Goal: Task Accomplishment & Management: Complete application form

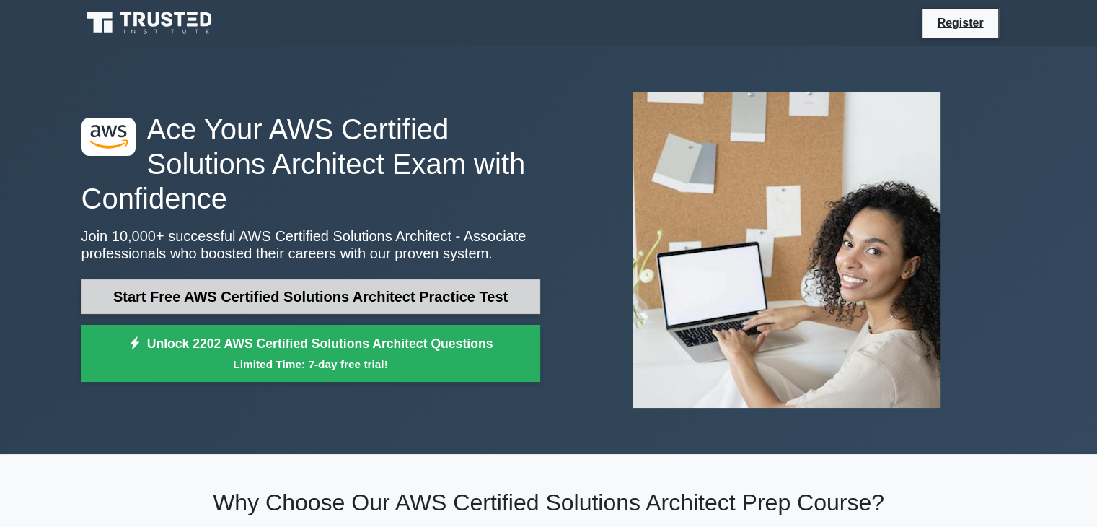
click at [275, 295] on link "Start Free AWS Certified Solutions Architect Practice Test" at bounding box center [311, 296] width 459 height 35
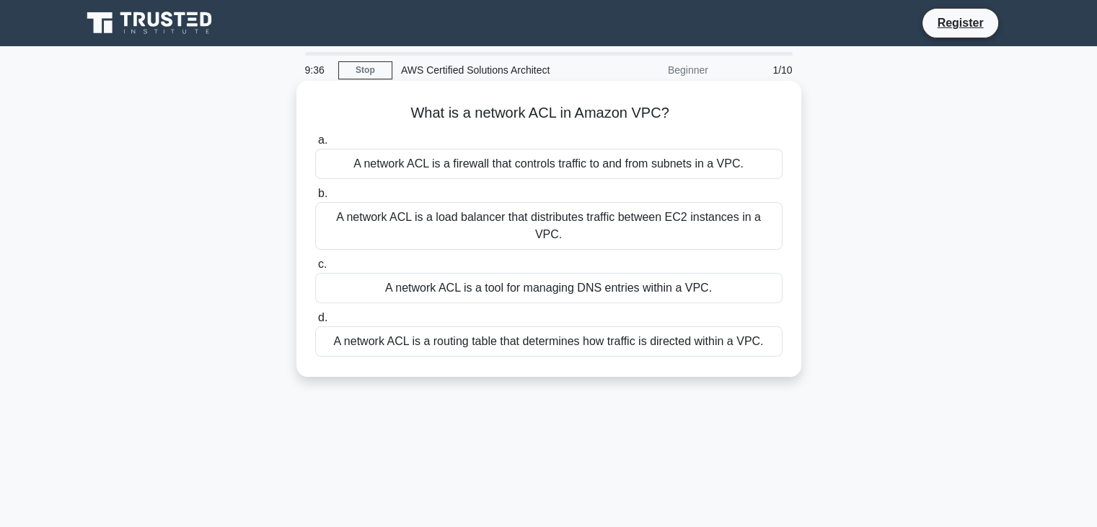
click at [470, 165] on div "A network ACL is a firewall that controls traffic to and from subnets in a VPC." at bounding box center [548, 164] width 467 height 30
click at [315, 145] on input "a. A network ACL is a firewall that controls traffic to and from subnets in a V…" at bounding box center [315, 140] width 0 height 9
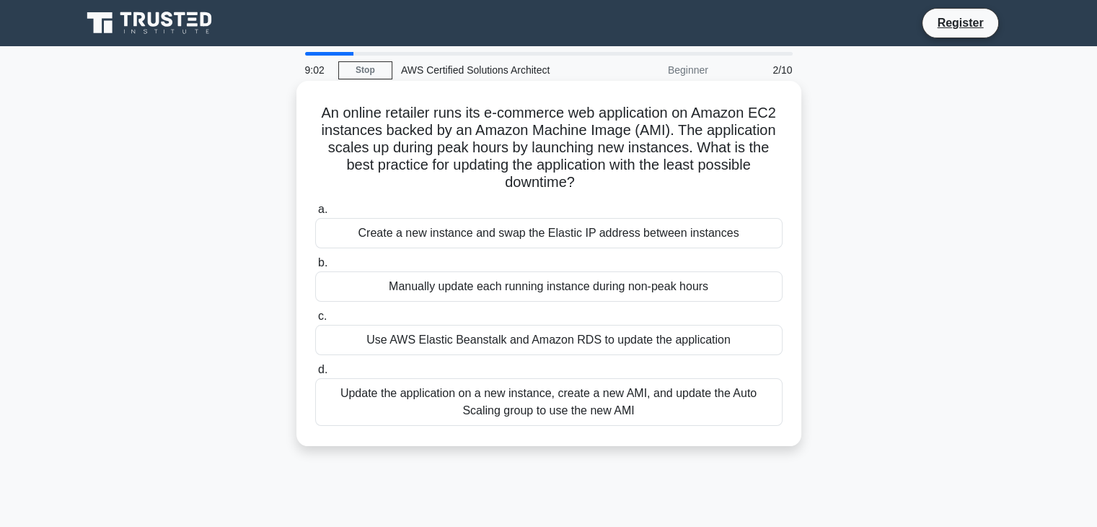
click at [488, 396] on div "Update the application on a new instance, create a new AMI, and update the Auto…" at bounding box center [548, 402] width 467 height 48
click at [315, 374] on input "d. Update the application on a new instance, create a new AMI, and update the A…" at bounding box center [315, 369] width 0 height 9
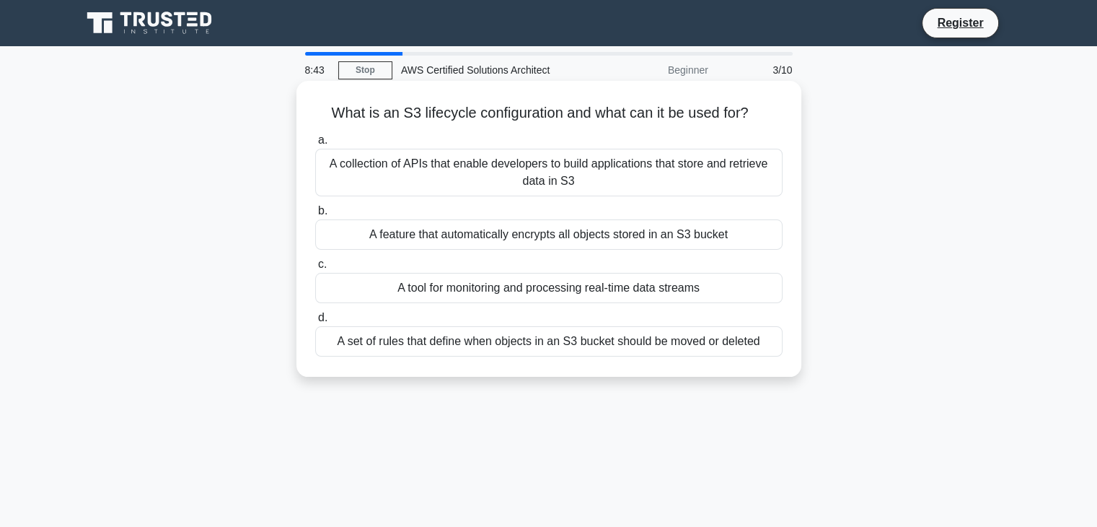
click at [508, 346] on div "A set of rules that define when objects in an S3 bucket should be moved or dele…" at bounding box center [548, 341] width 467 height 30
click at [315, 322] on input "d. A set of rules that define when objects in an S3 bucket should be moved or d…" at bounding box center [315, 317] width 0 height 9
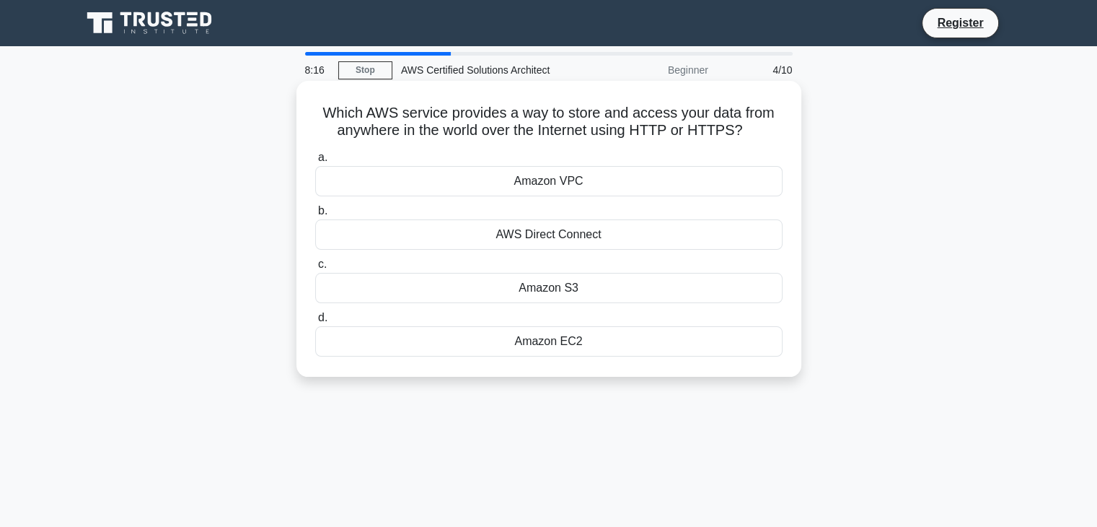
click at [648, 290] on div "Amazon S3" at bounding box center [548, 288] width 467 height 30
click at [315, 269] on input "c. Amazon S3" at bounding box center [315, 264] width 0 height 9
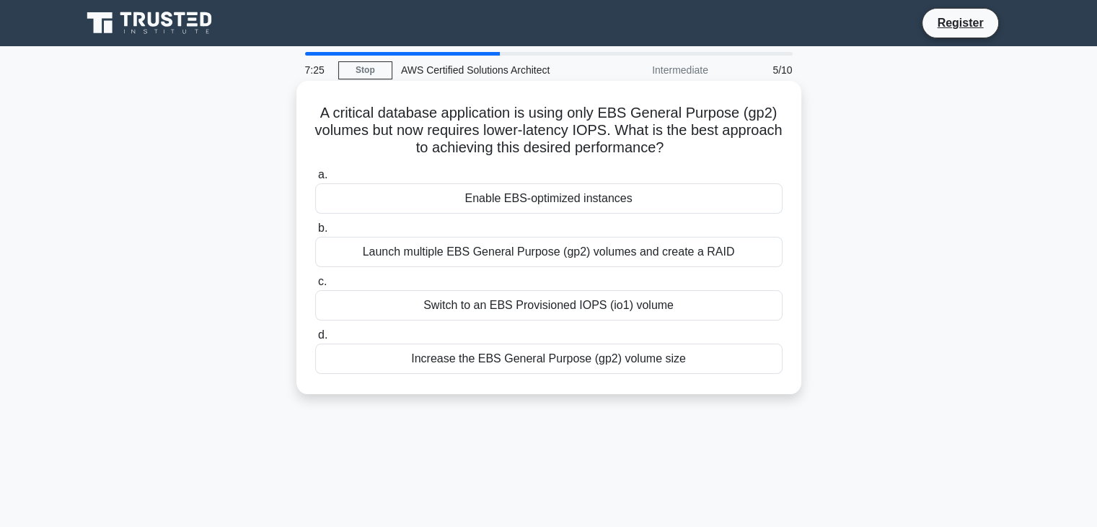
click at [721, 307] on div "Switch to an EBS Provisioned IOPS (io1) volume" at bounding box center [548, 305] width 467 height 30
click at [315, 286] on input "c. Switch to an EBS Provisioned IOPS (io1) volume" at bounding box center [315, 281] width 0 height 9
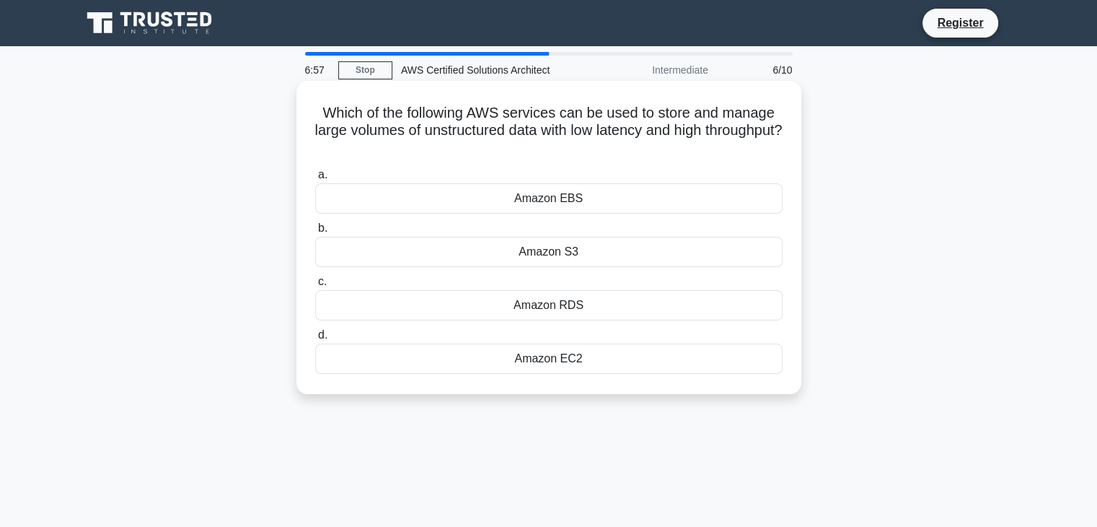
click at [503, 264] on div "Amazon S3" at bounding box center [548, 252] width 467 height 30
click at [315, 233] on input "b. Amazon S3" at bounding box center [315, 228] width 0 height 9
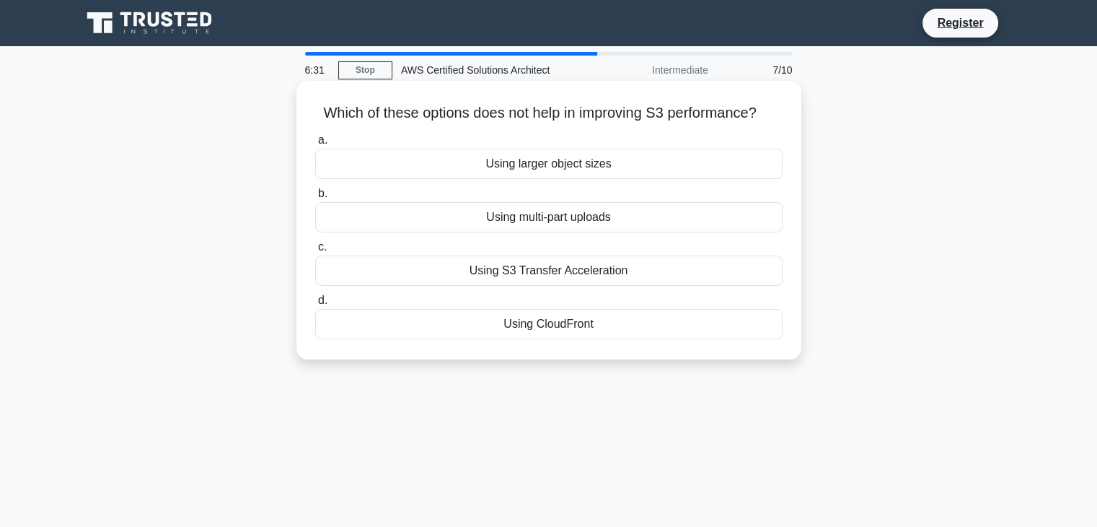
click at [602, 321] on div "Using CloudFront" at bounding box center [548, 324] width 467 height 30
click at [315, 305] on input "d. Using CloudFront" at bounding box center [315, 300] width 0 height 9
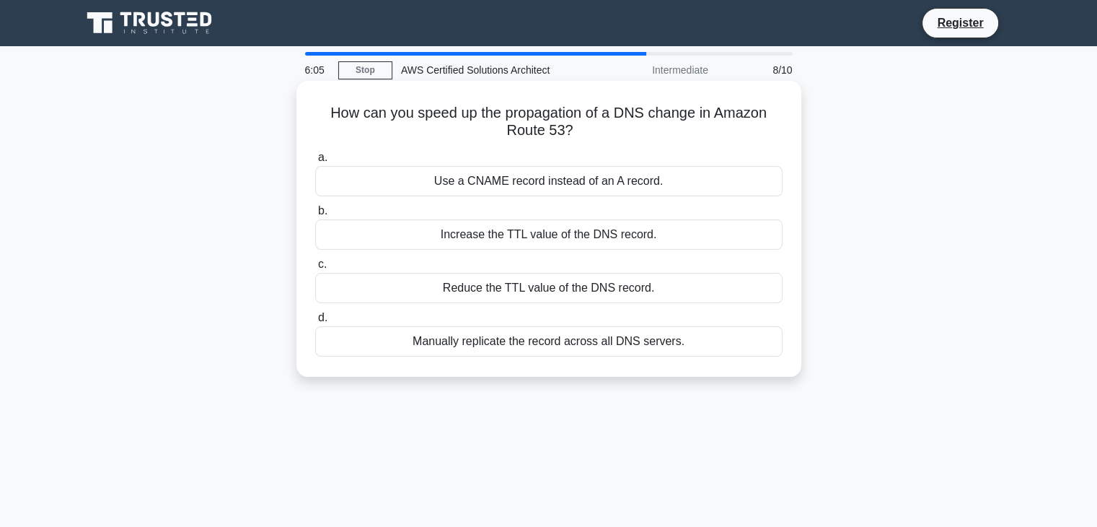
click at [520, 186] on div "Use a CNAME record instead of an A record." at bounding box center [548, 181] width 467 height 30
click at [315, 162] on input "a. Use a CNAME record instead of an A record." at bounding box center [315, 157] width 0 height 9
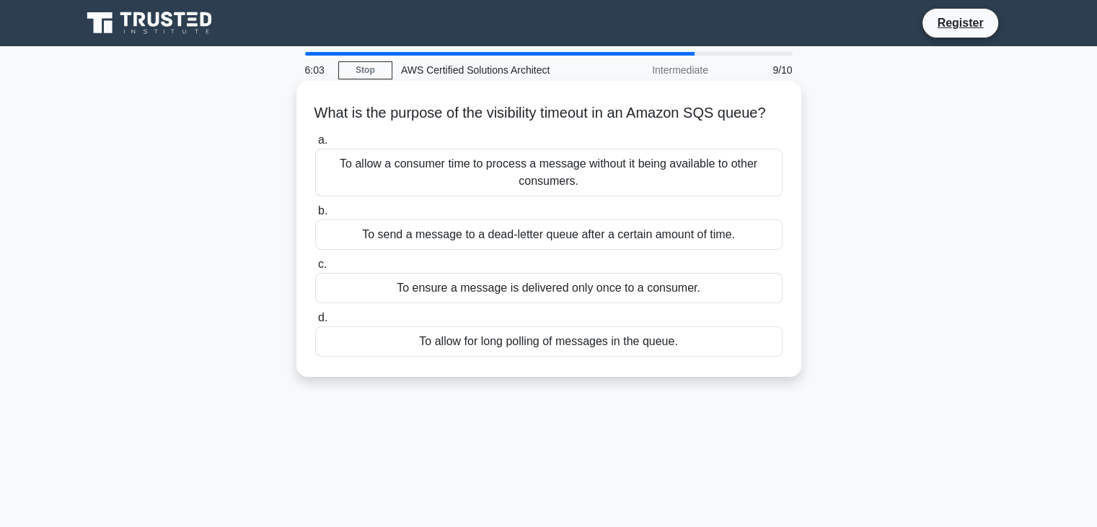
click at [612, 303] on div "To ensure a message is delivered only once to a consumer." at bounding box center [548, 288] width 467 height 30
click at [315, 269] on input "c. To ensure a message is delivered only once to a consumer." at bounding box center [315, 264] width 0 height 9
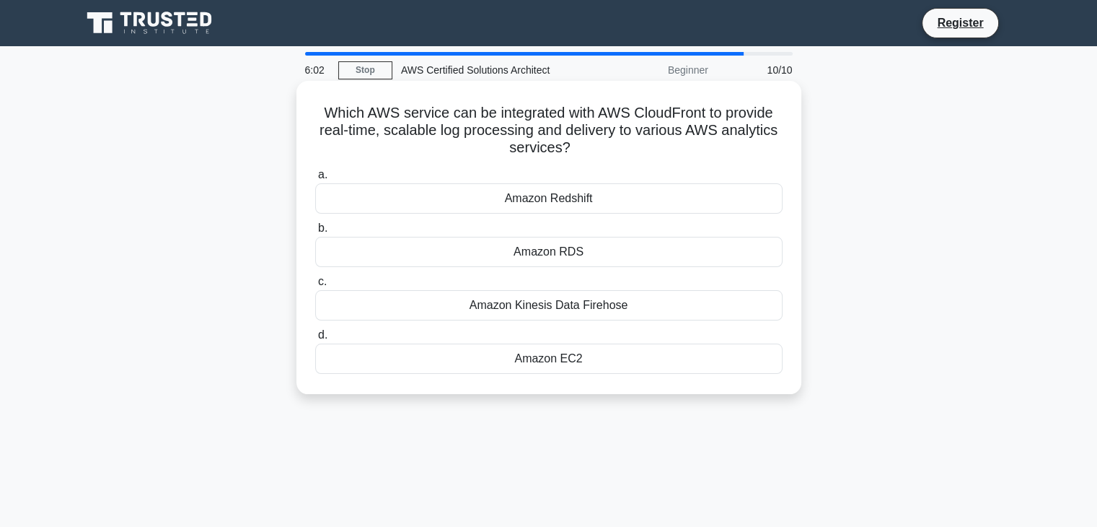
click at [593, 250] on div "Amazon RDS" at bounding box center [548, 252] width 467 height 30
click at [315, 233] on input "b. Amazon RDS" at bounding box center [315, 228] width 0 height 9
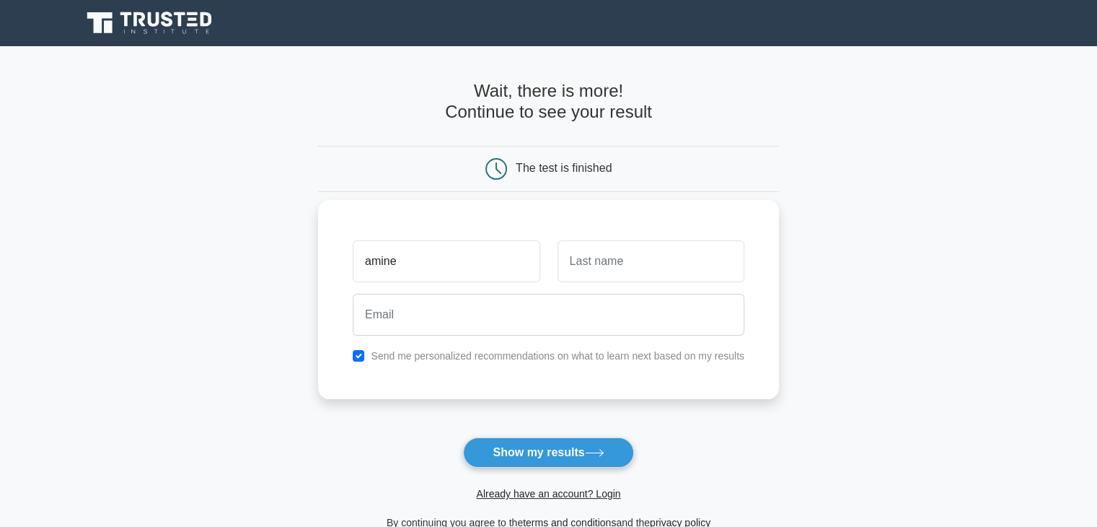
type input "amine"
click at [629, 265] on input "text" at bounding box center [651, 261] width 187 height 42
type input "selmi"
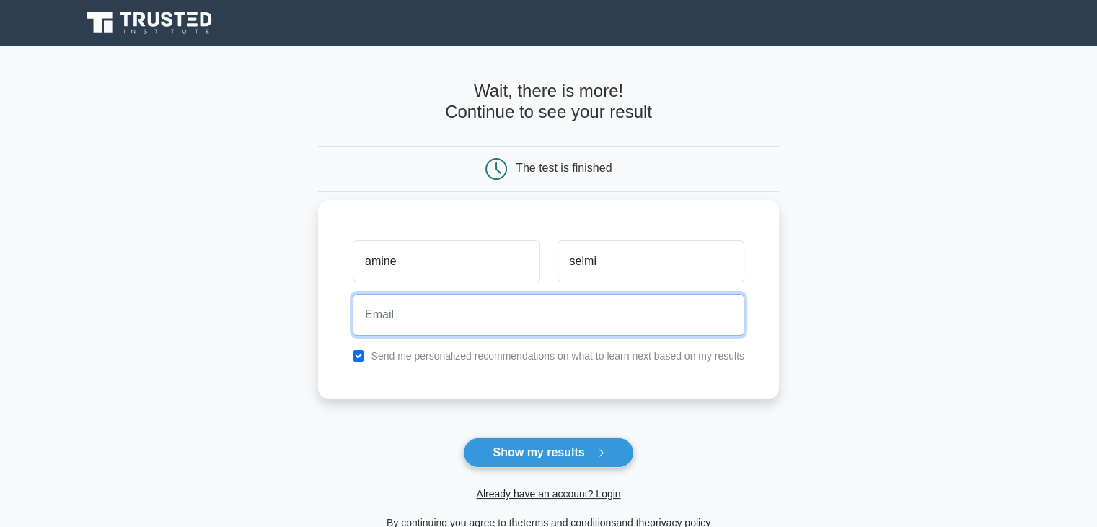
click at [620, 320] on input "email" at bounding box center [549, 315] width 392 height 42
type input "aminselmi338@gmail.com"
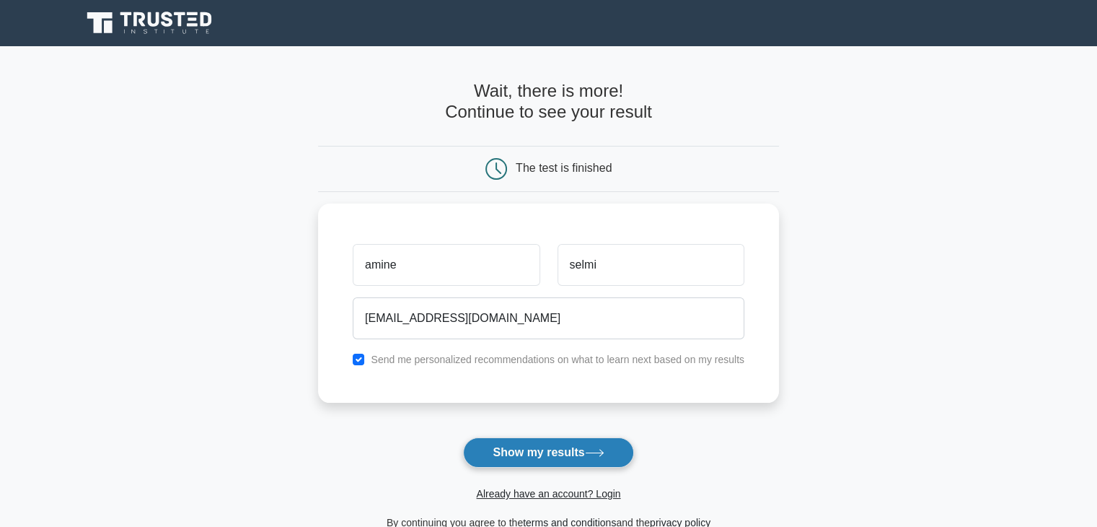
click at [560, 451] on button "Show my results" at bounding box center [548, 452] width 170 height 30
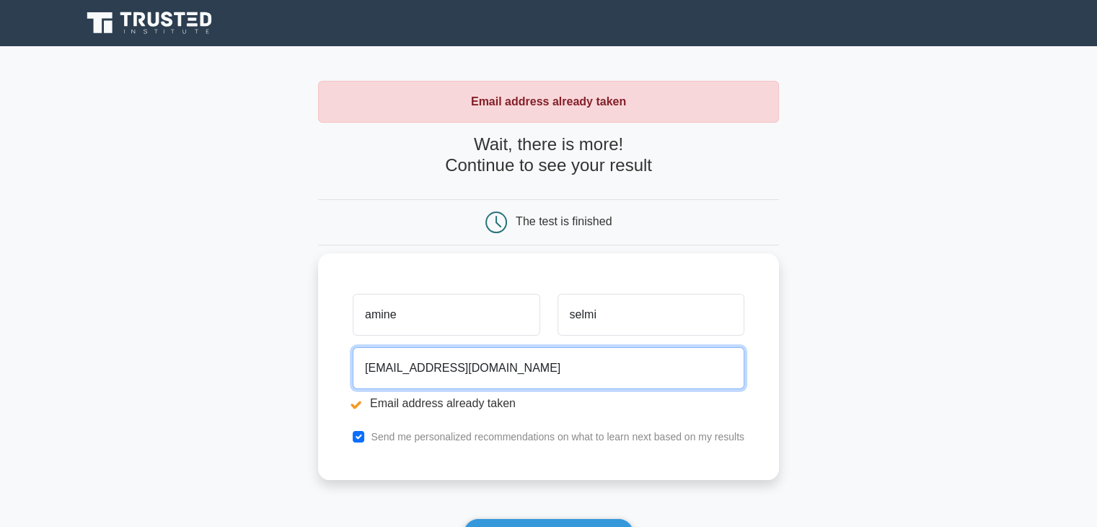
click at [540, 376] on input "aminselmi338@gmail.com" at bounding box center [549, 368] width 392 height 42
type input "a"
click at [509, 366] on input "email" at bounding box center [549, 368] width 392 height 42
type input "saoussen.selmi093@gmail.com"
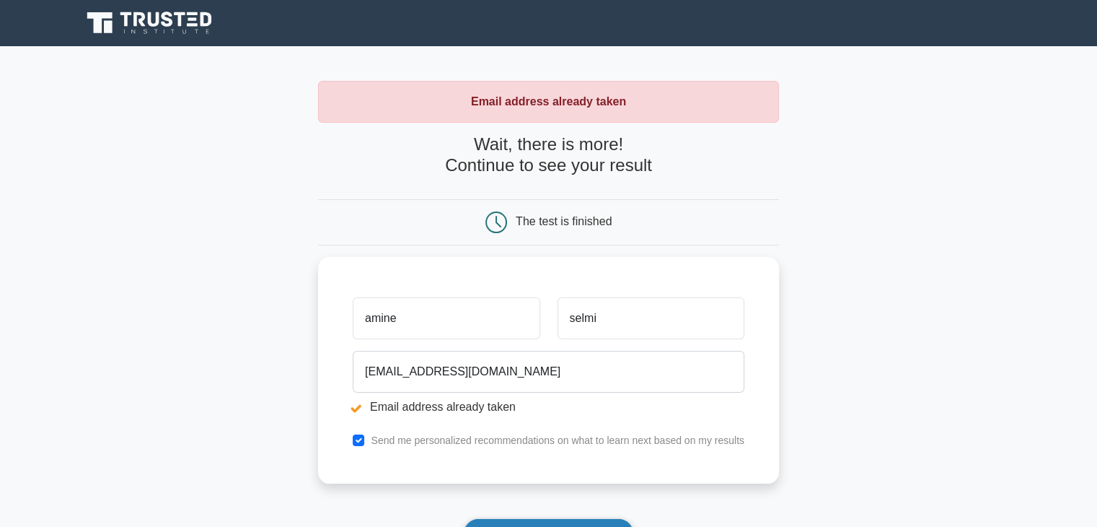
click at [548, 519] on button "Show my results" at bounding box center [548, 533] width 170 height 30
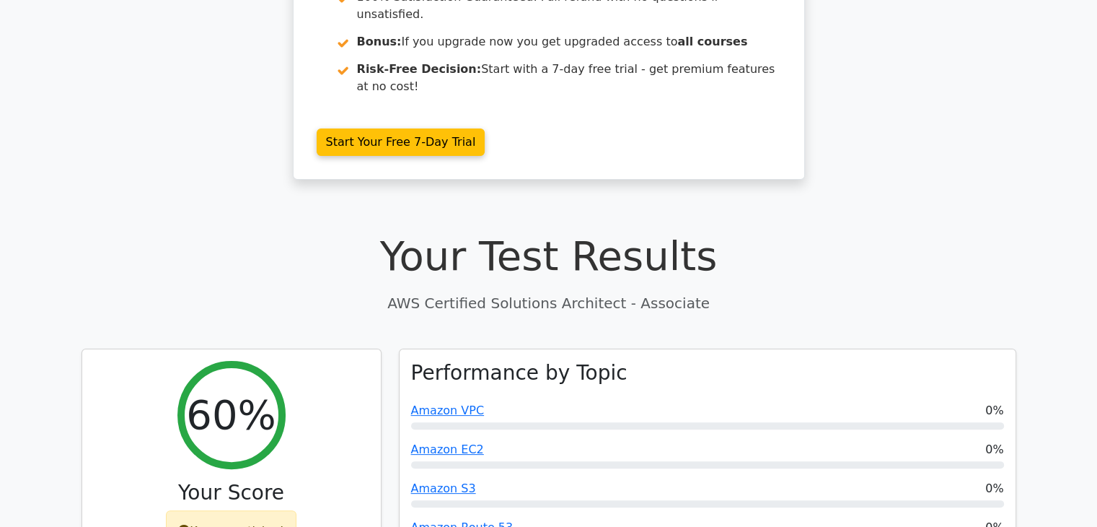
scroll to position [260, 0]
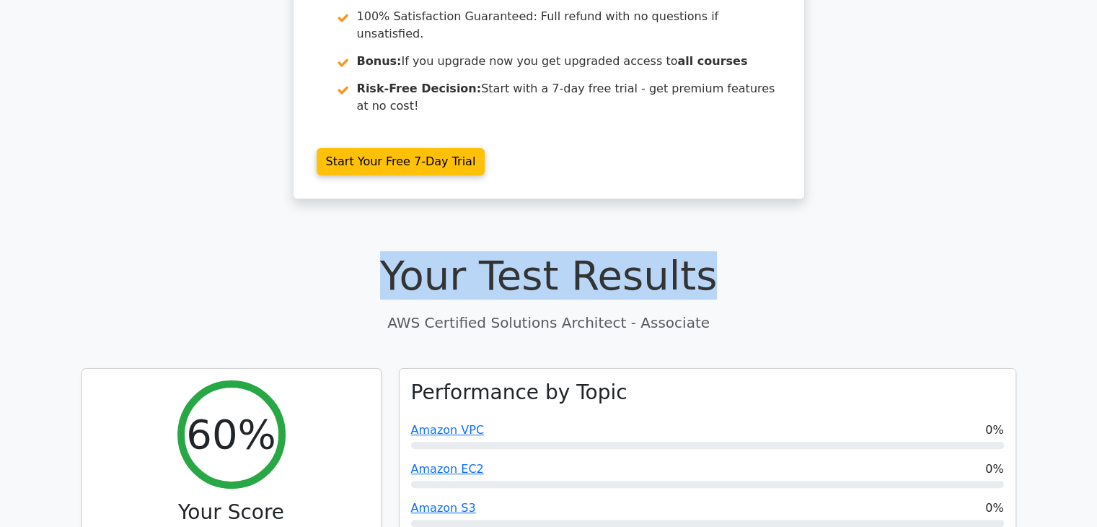
drag, startPoint x: 1073, startPoint y: 139, endPoint x: 1083, endPoint y: 174, distance: 36.1
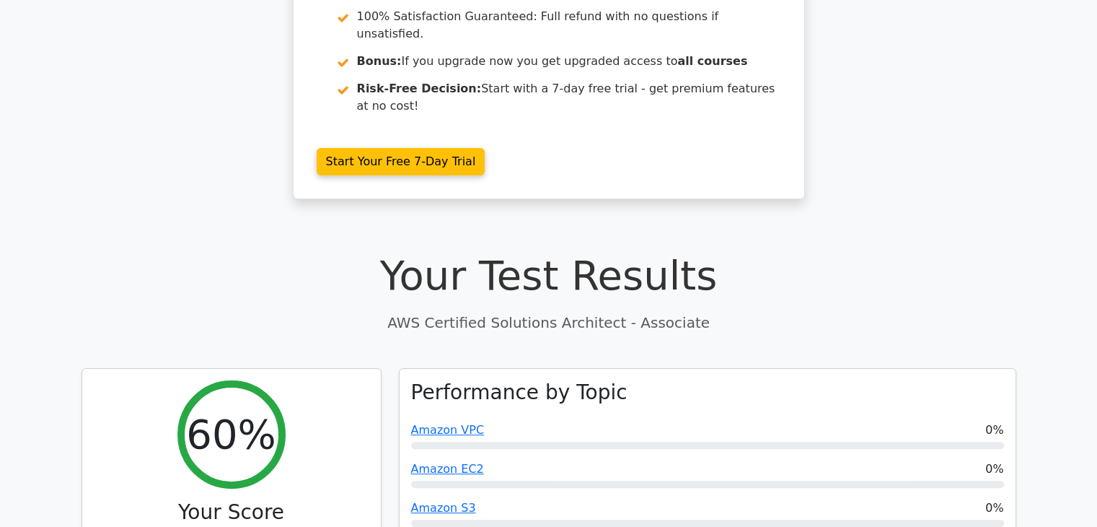
click at [1012, 113] on div ".st0{fill:#252F3E;} .st1{fill-rule:evenodd;clip-rule:evenodd;fill:#FF9900;} Go …" at bounding box center [548, 7] width 1097 height 418
